Goal: Complete application form: Complete application form

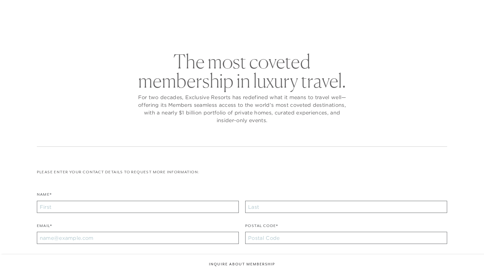
checkbox input "false"
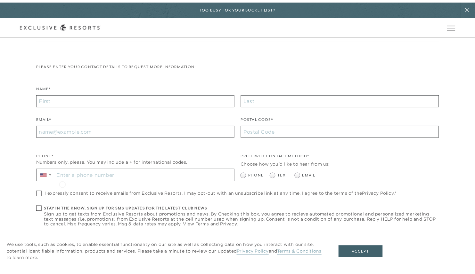
scroll to position [112, 0]
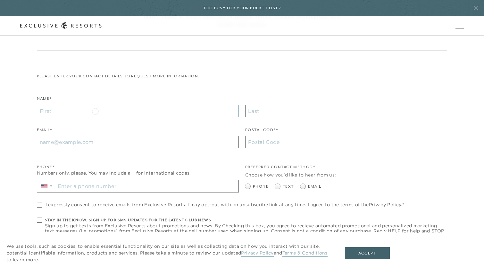
click at [95, 111] on input "Name*" at bounding box center [138, 111] width 202 height 12
type input "N"
click at [440, 28] on div "Schedule a Meeting Get Started Visit home page Member Login Schedule a Meeting …" at bounding box center [241, 25] width 443 height 7
click at [0, 0] on link "Member Login" at bounding box center [0, 0] width 0 height 0
